Goal: Check status: Check status

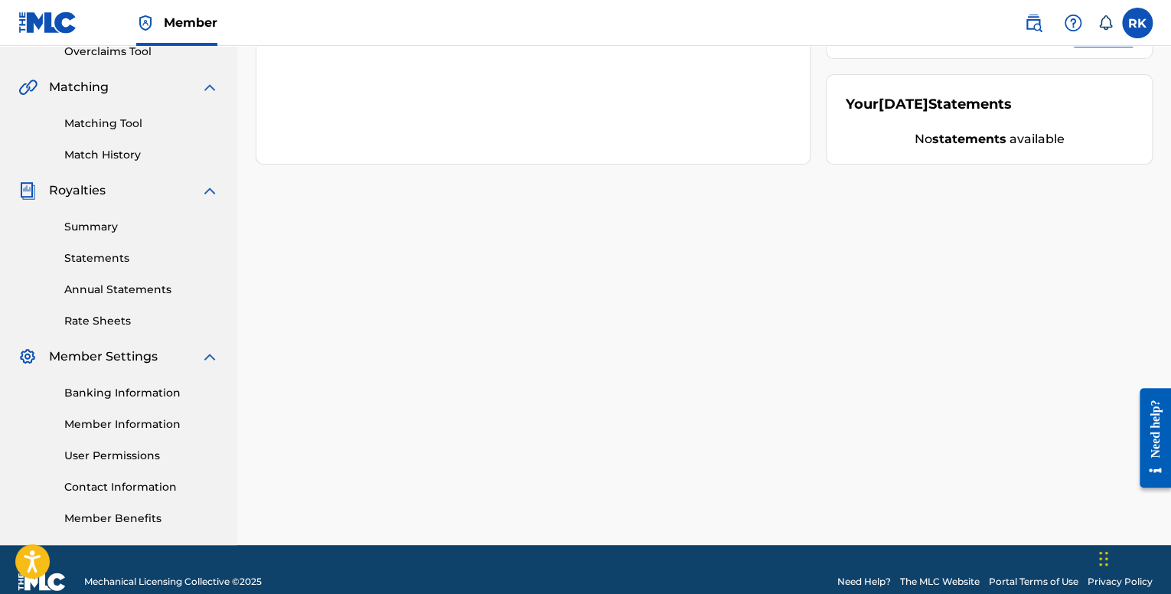
scroll to position [355, 0]
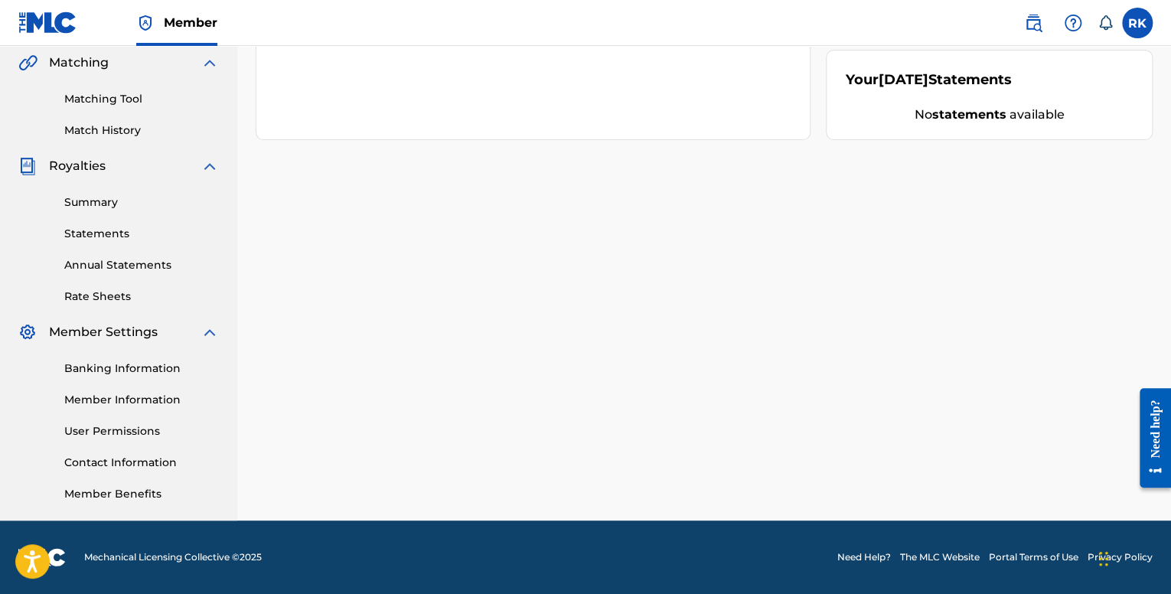
click at [105, 204] on link "Summary" at bounding box center [141, 202] width 155 height 16
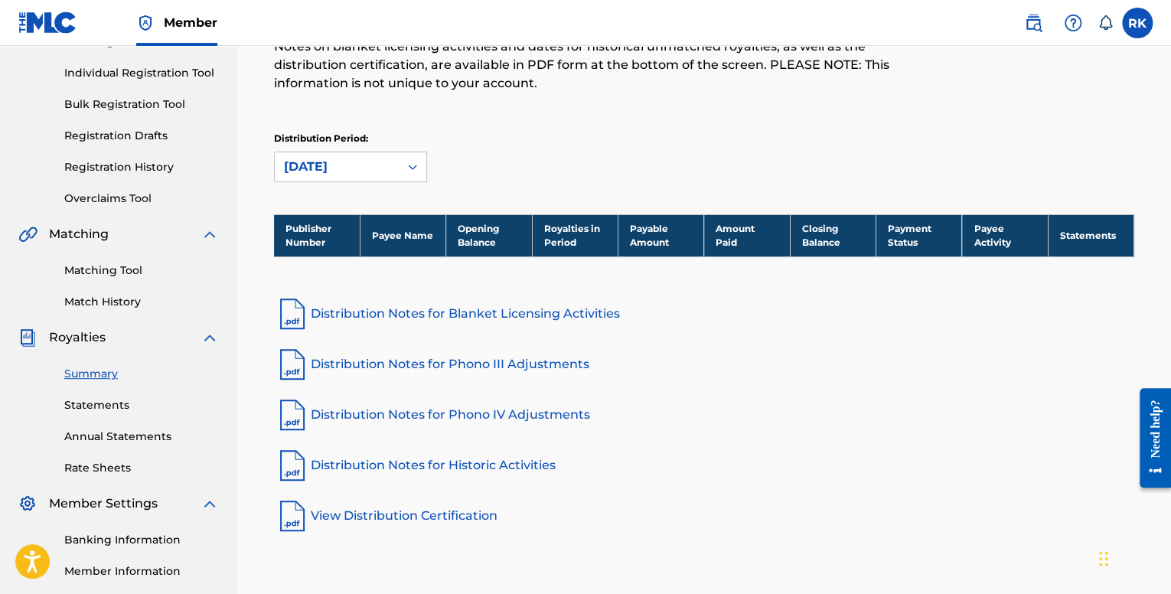
scroll to position [230, 0]
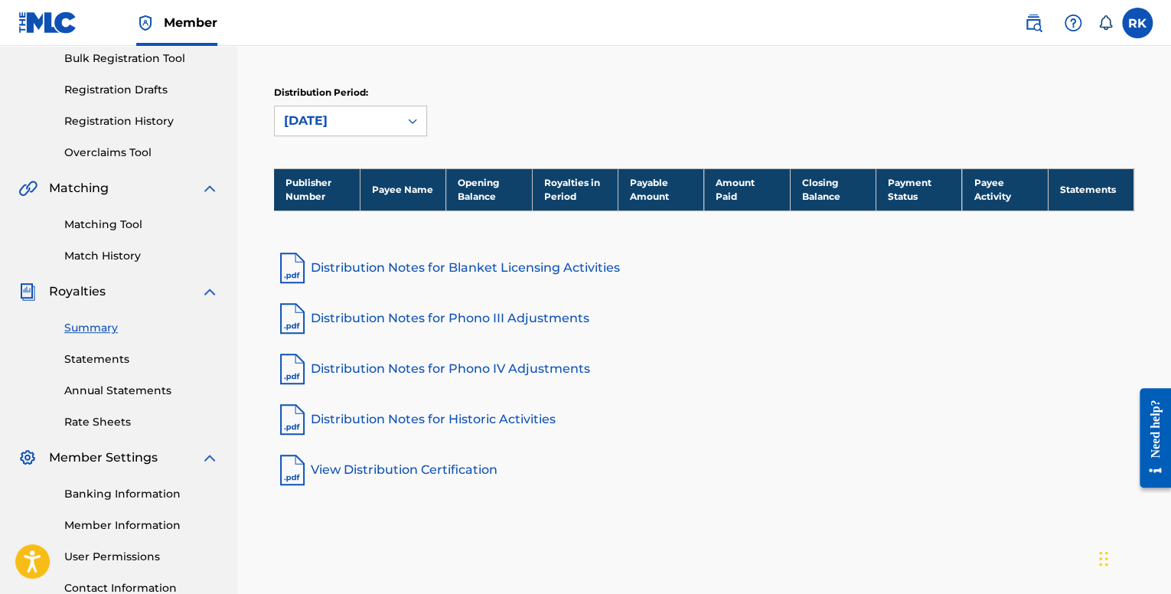
click at [109, 356] on link "Statements" at bounding box center [141, 359] width 155 height 16
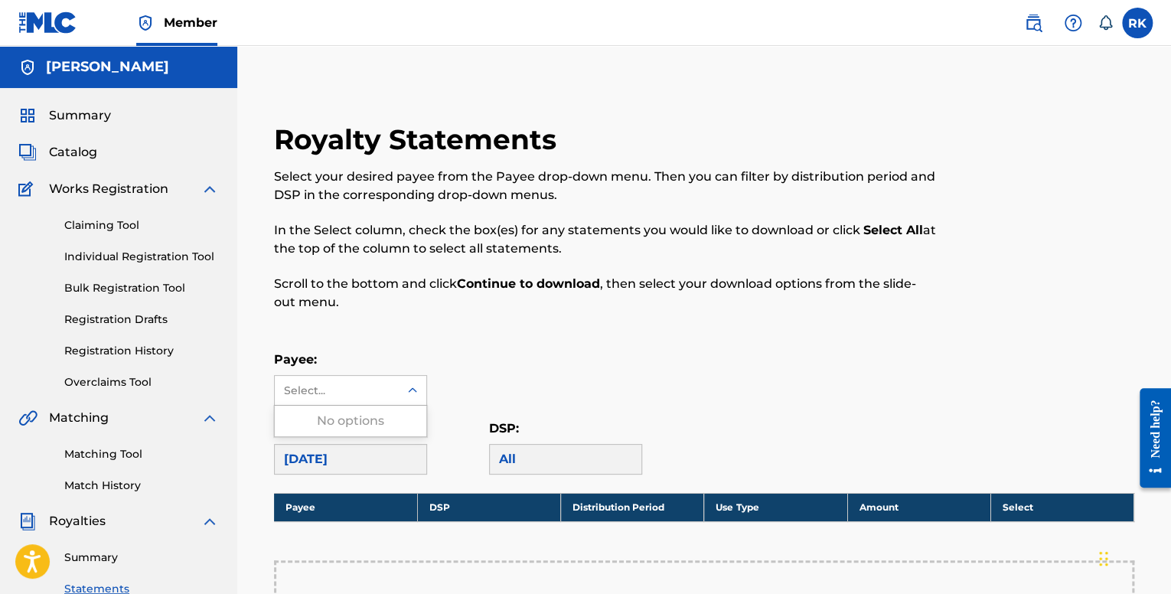
click at [369, 396] on div "Select..." at bounding box center [336, 391] width 104 height 16
click at [370, 393] on div "Select..." at bounding box center [336, 391] width 104 height 16
click at [374, 423] on div "No options" at bounding box center [351, 421] width 152 height 31
click at [504, 330] on div "Royalty Statements Select your desired payee from the Payee drop-down menu. The…" at bounding box center [704, 586] width 897 height 929
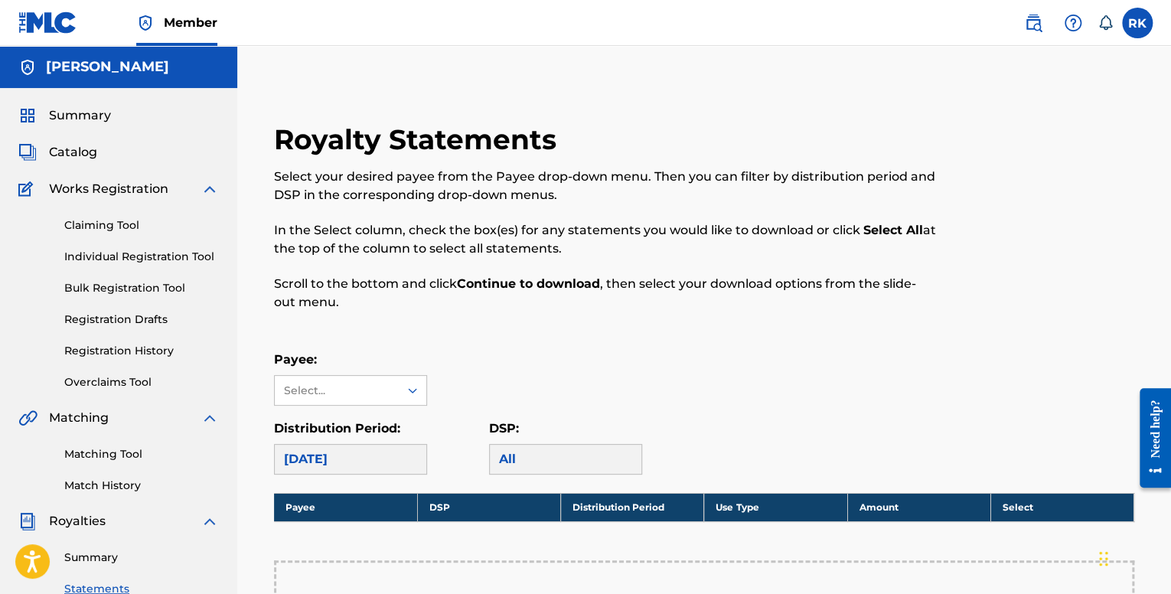
click at [86, 109] on span "Summary" at bounding box center [80, 115] width 62 height 18
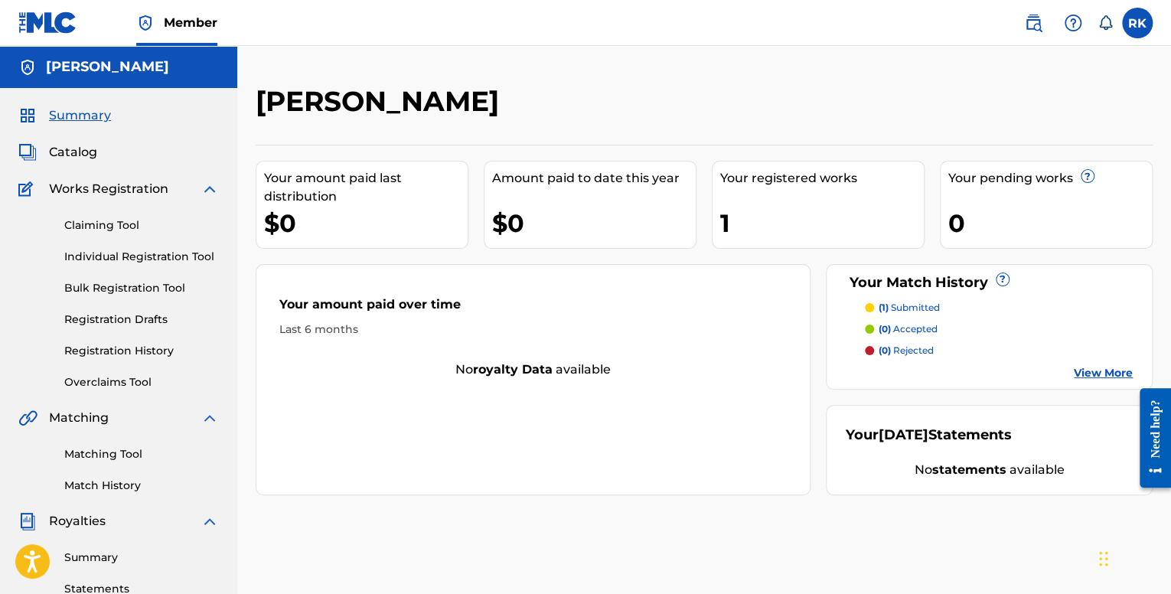
click at [80, 149] on span "Catalog" at bounding box center [73, 152] width 48 height 18
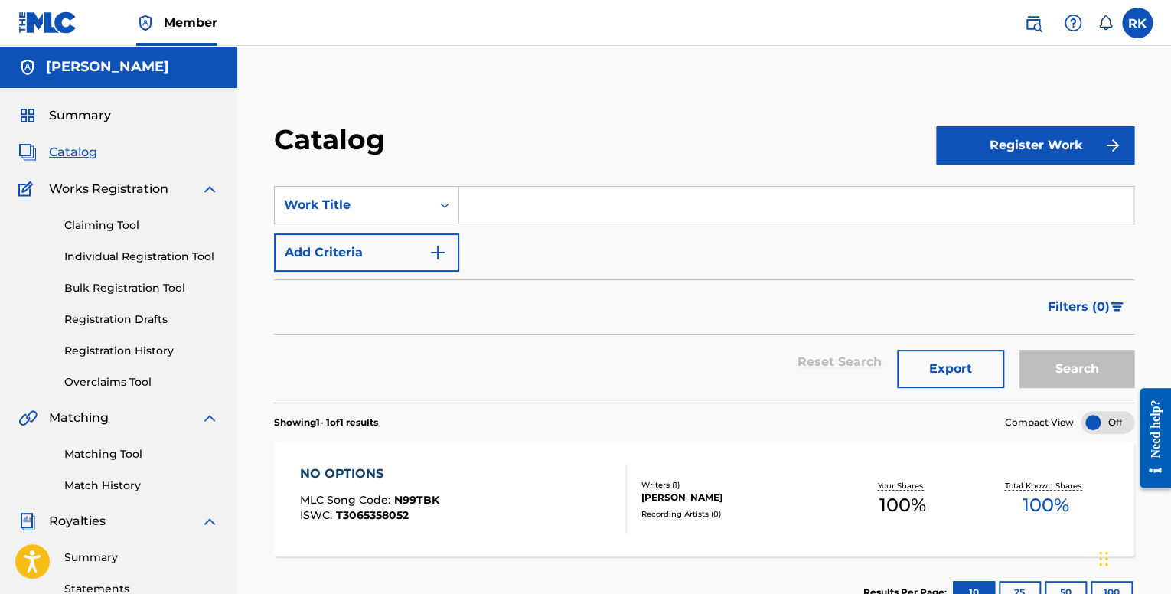
click at [125, 350] on link "Registration History" at bounding box center [141, 351] width 155 height 16
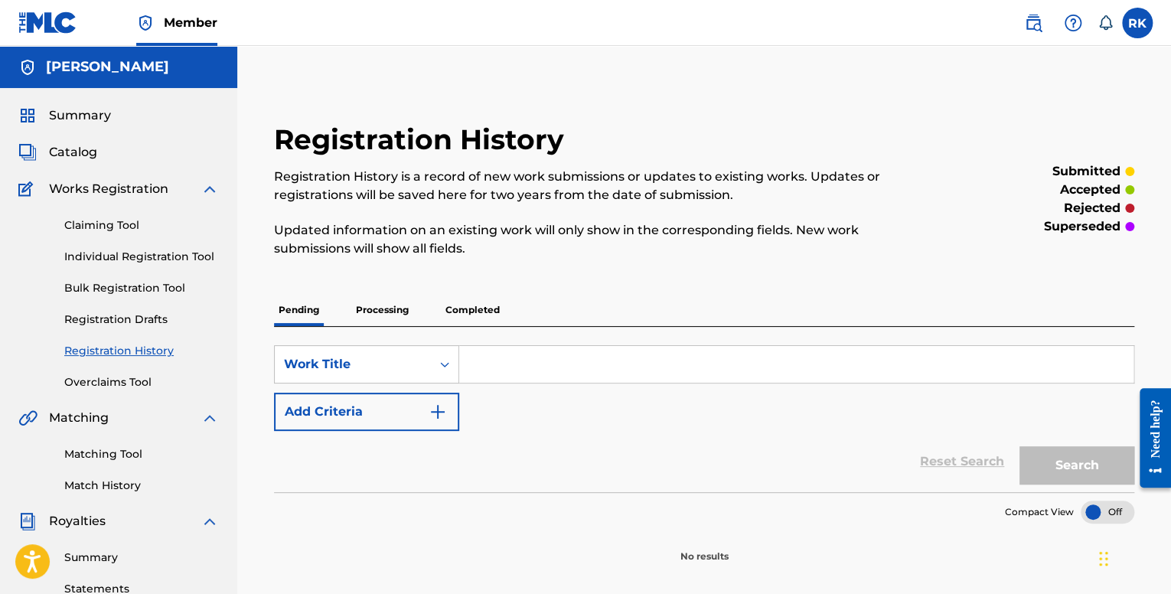
click at [401, 301] on p "Processing" at bounding box center [382, 310] width 62 height 32
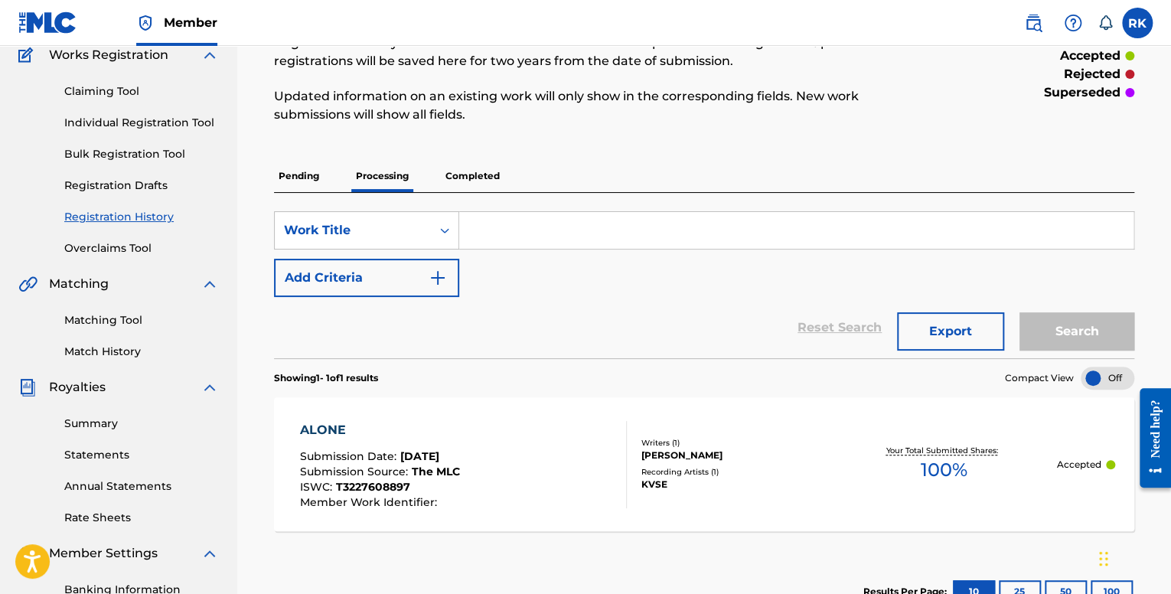
scroll to position [153, 0]
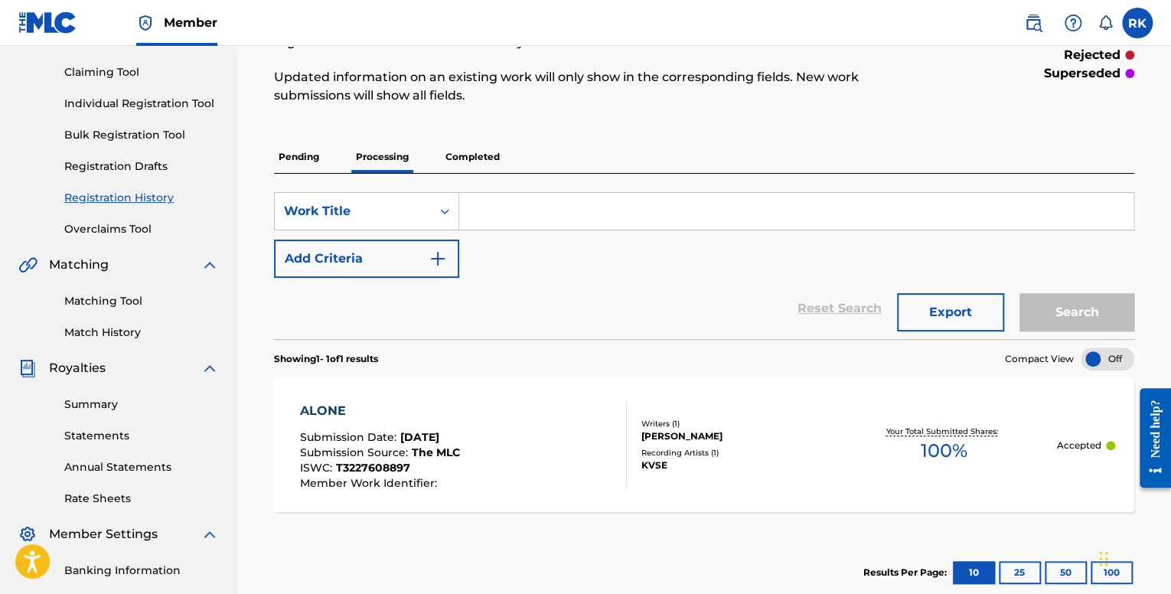
click at [527, 457] on div "ALONE Submission Date : [DATE] Submission Source : The MLC ISWC : T3227608897 M…" at bounding box center [463, 445] width 327 height 87
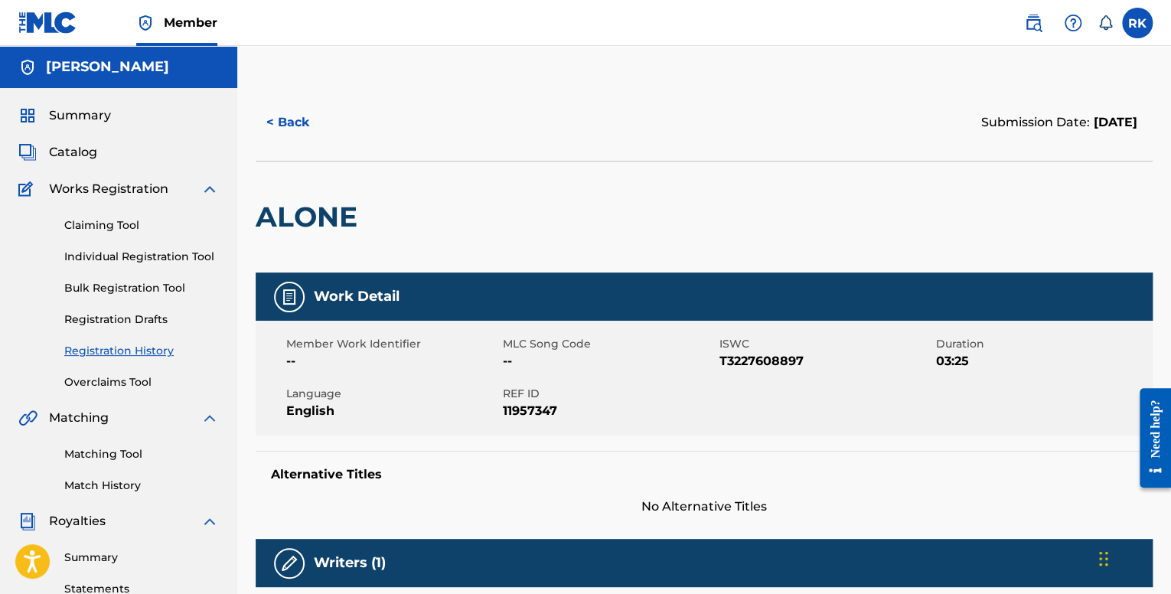
click at [298, 128] on button "< Back" at bounding box center [302, 122] width 92 height 38
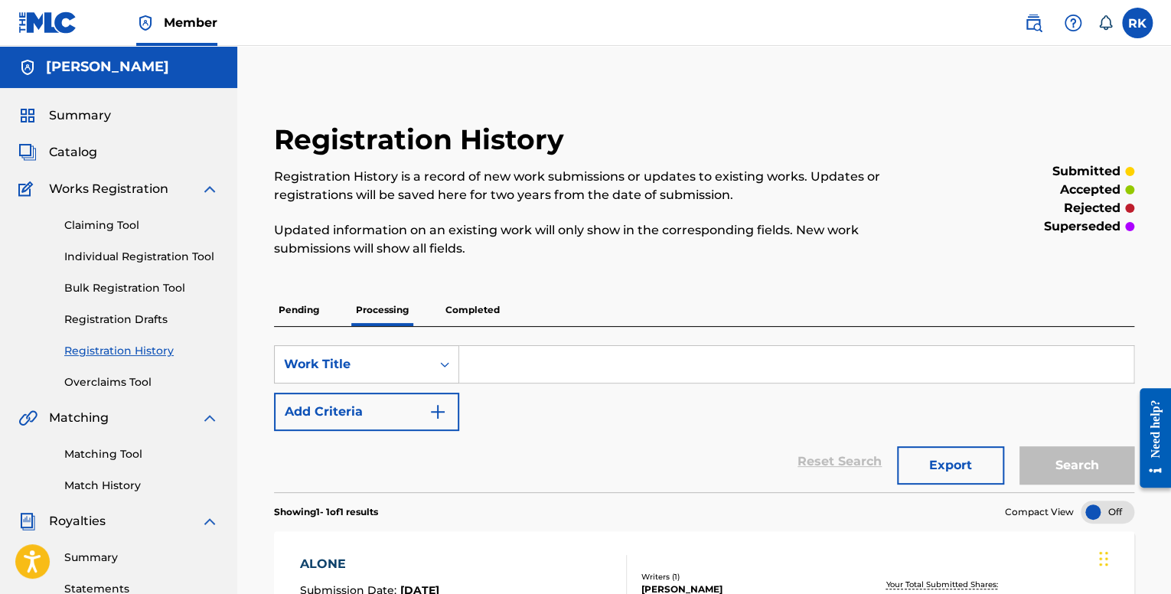
click at [478, 304] on p "Completed" at bounding box center [473, 310] width 64 height 32
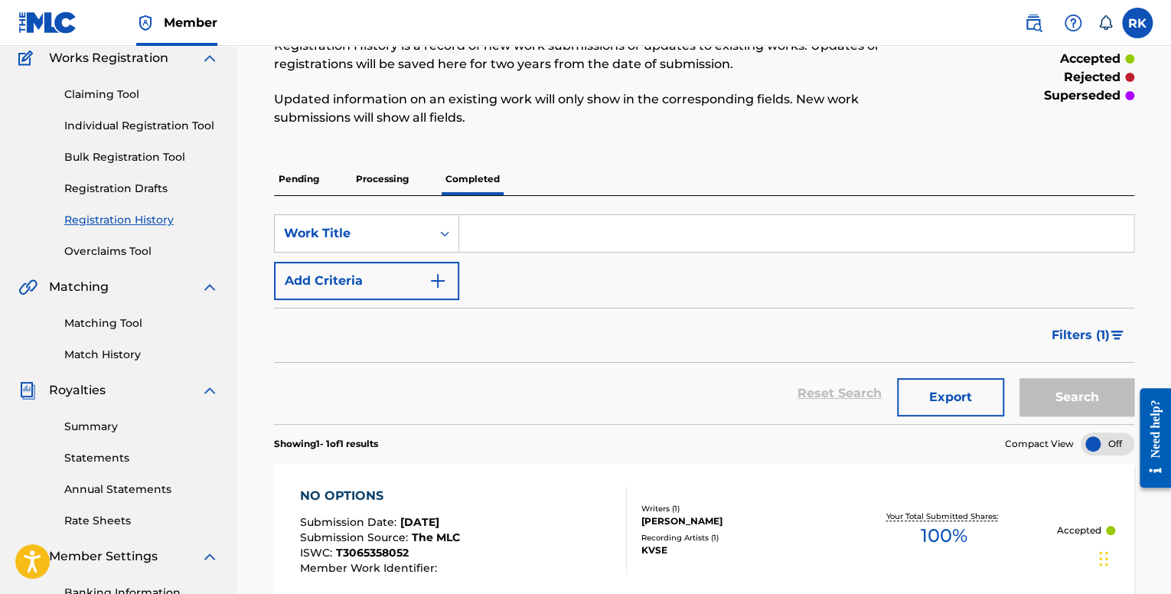
scroll to position [153, 0]
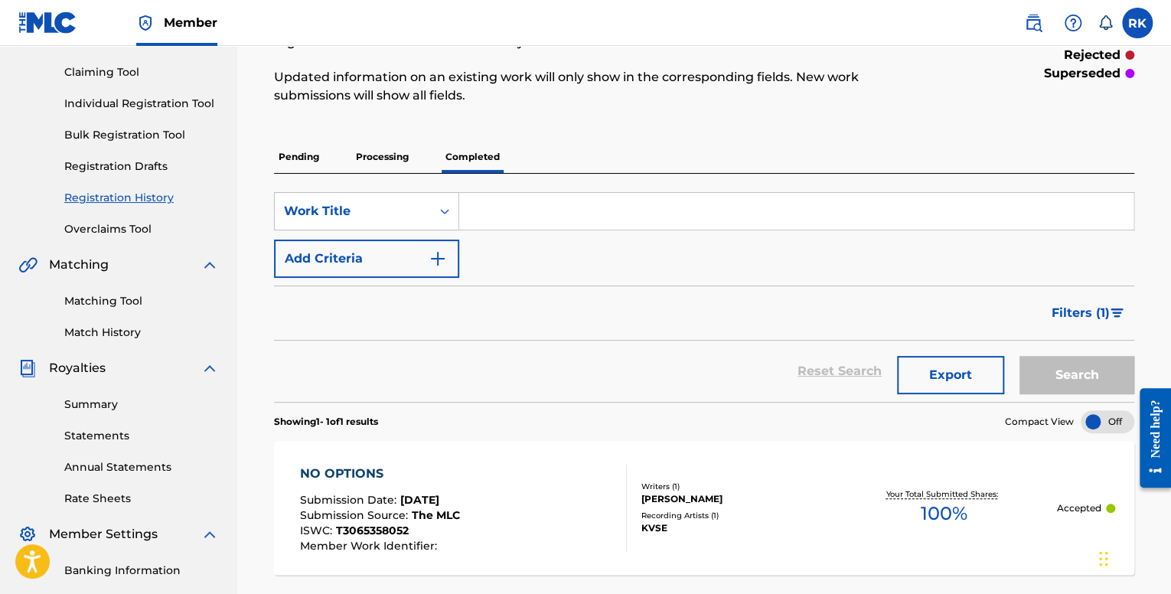
click at [113, 298] on link "Matching Tool" at bounding box center [141, 301] width 155 height 16
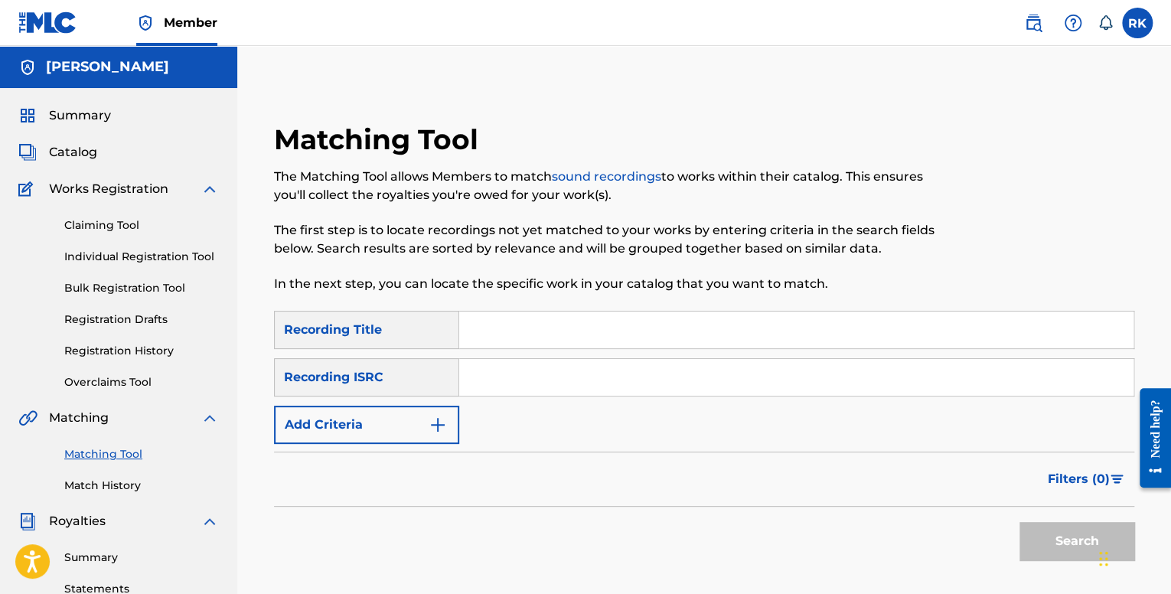
click at [524, 389] on input "Search Form" at bounding box center [796, 377] width 674 height 37
click at [539, 380] on input "Search Form" at bounding box center [796, 377] width 674 height 37
paste input "GBSMU3443939"
type input "GBSMU3443939"
click at [522, 323] on input "Search Form" at bounding box center [796, 330] width 674 height 37
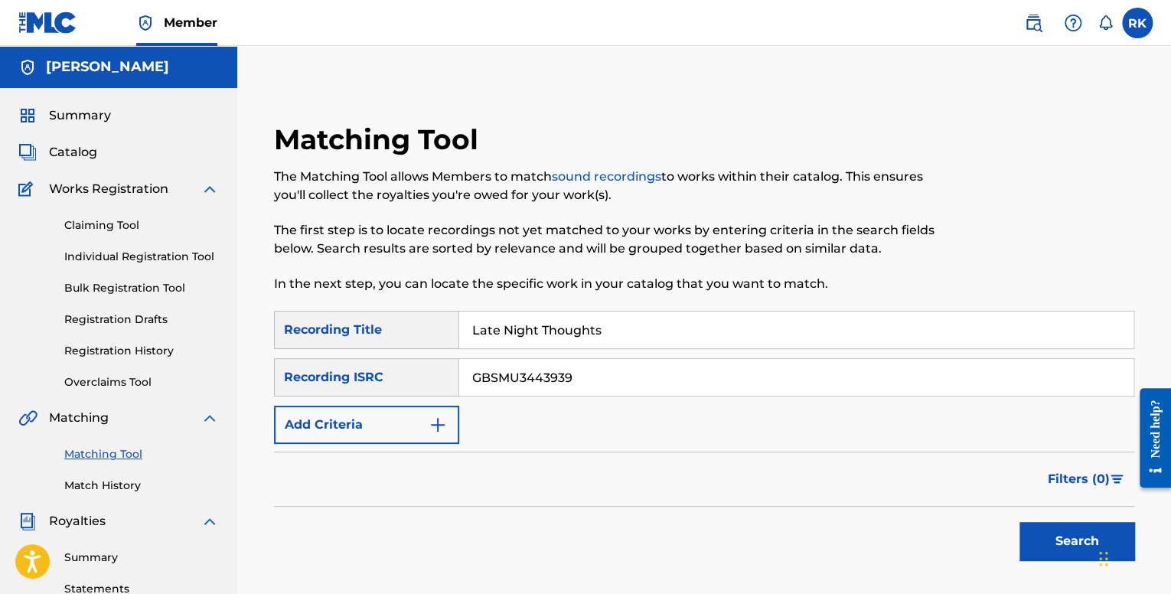
type input "Late Night Thoughts"
click at [1071, 547] on button "Search" at bounding box center [1077, 541] width 115 height 38
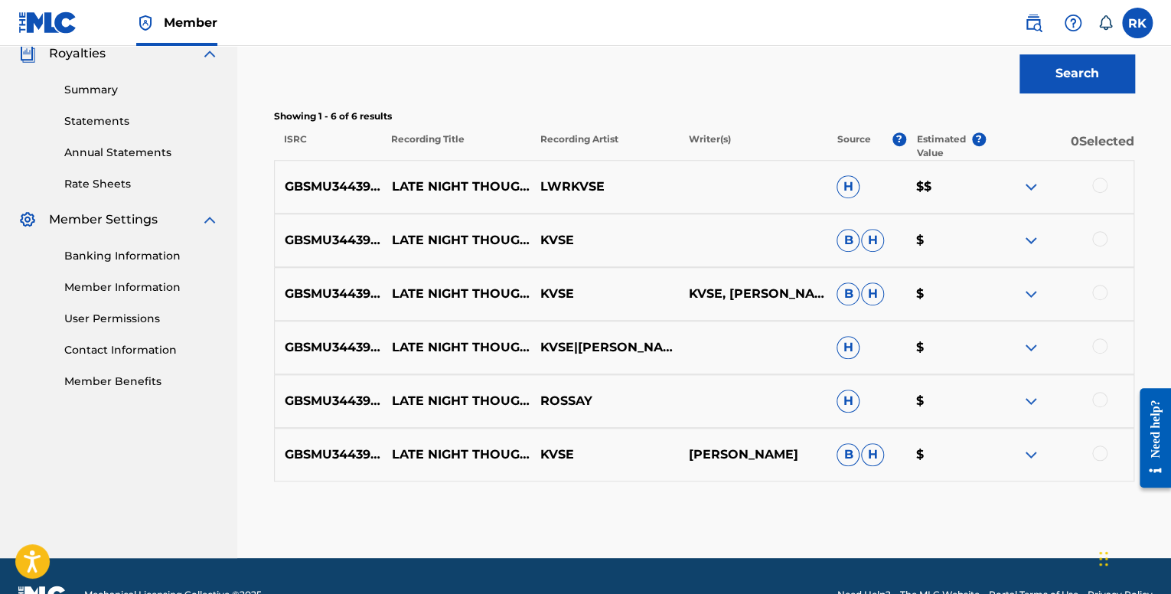
scroll to position [505, 0]
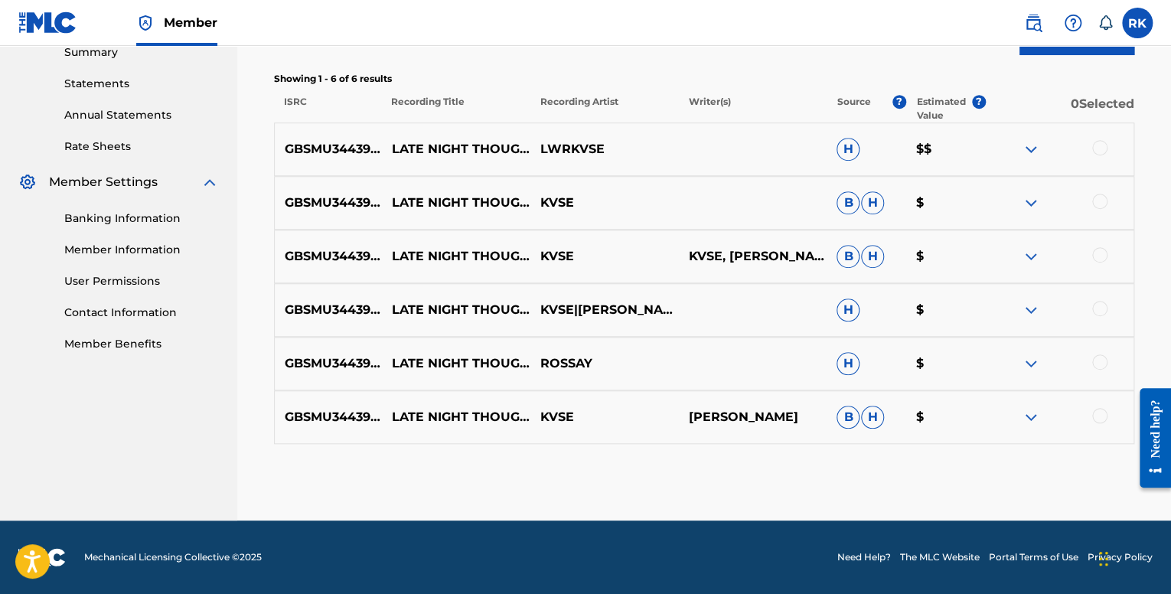
click at [1026, 148] on img at bounding box center [1031, 149] width 18 height 18
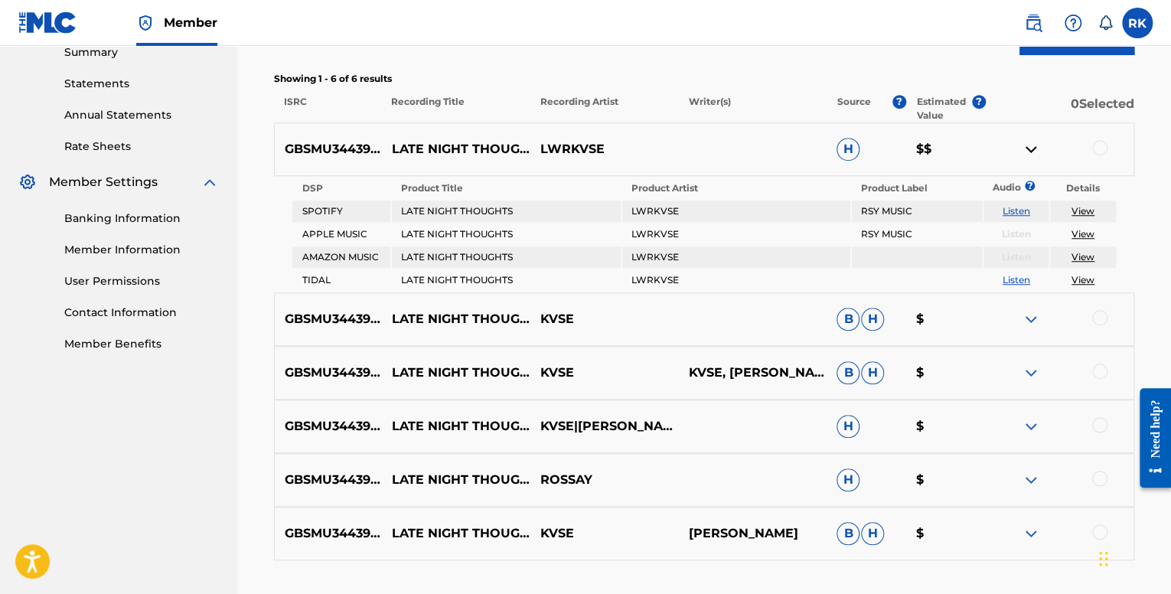
click at [1026, 148] on img at bounding box center [1031, 149] width 18 height 18
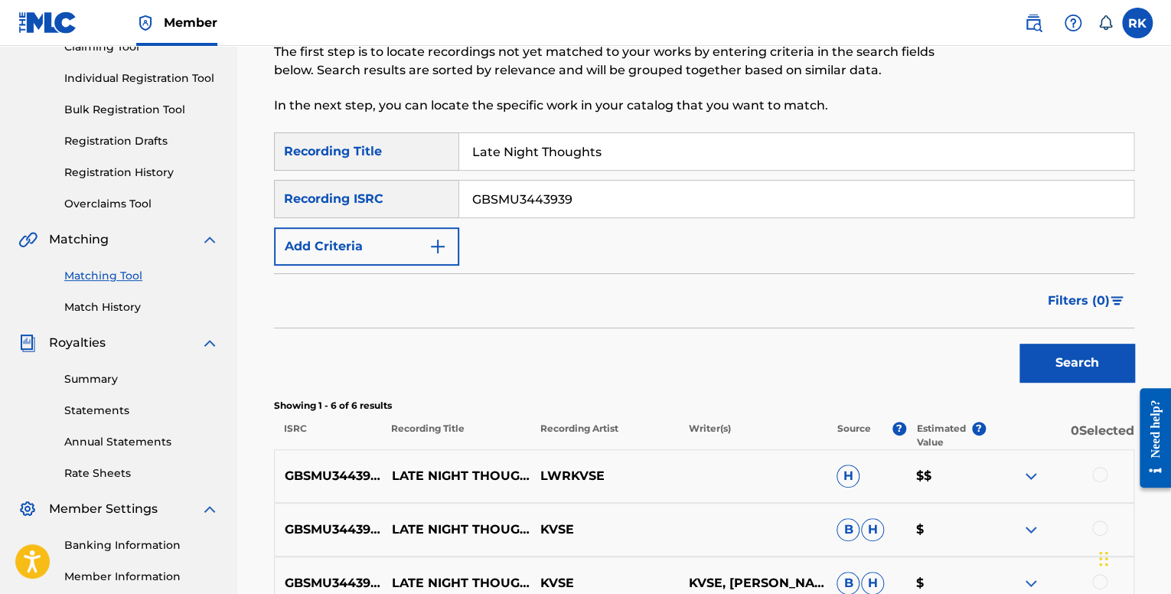
scroll to position [0, 0]
